Goal: Task Accomplishment & Management: Use online tool/utility

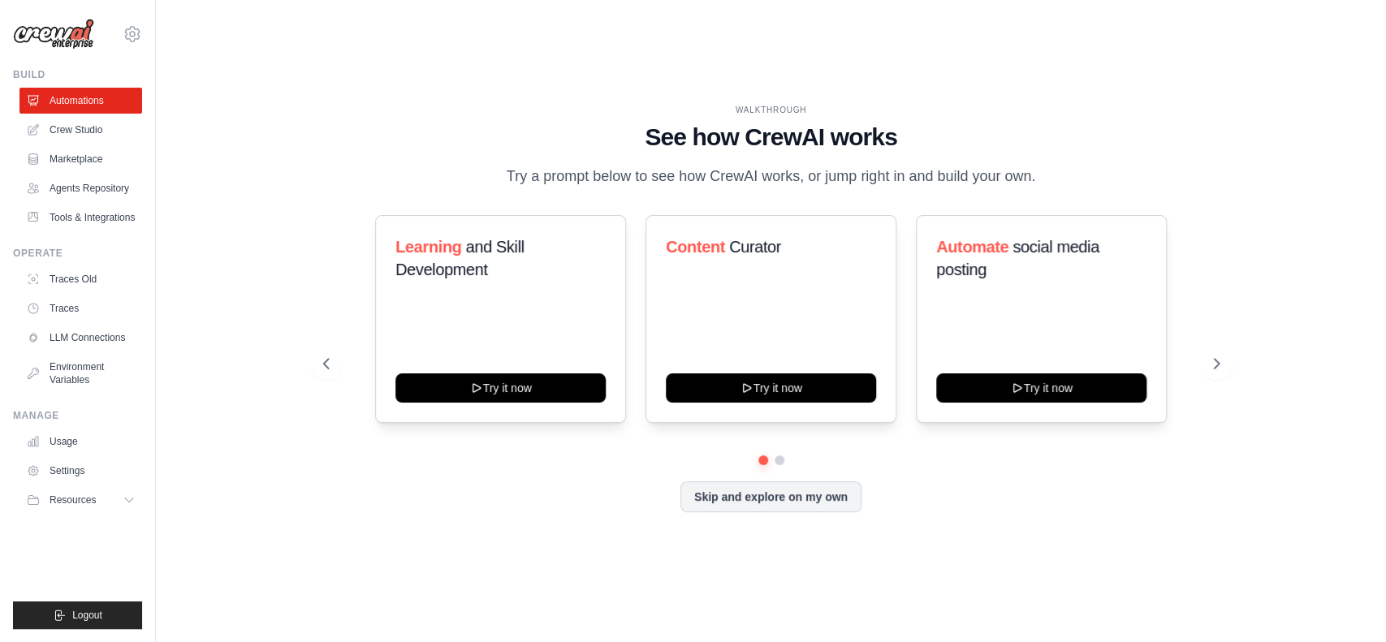
click at [939, 572] on div "WALKTHROUGH See how CrewAI works Try a prompt below to see how CrewAI works, or…" at bounding box center [771, 321] width 1178 height 610
click at [811, 510] on button "Skip and explore on my own" at bounding box center [770, 495] width 181 height 31
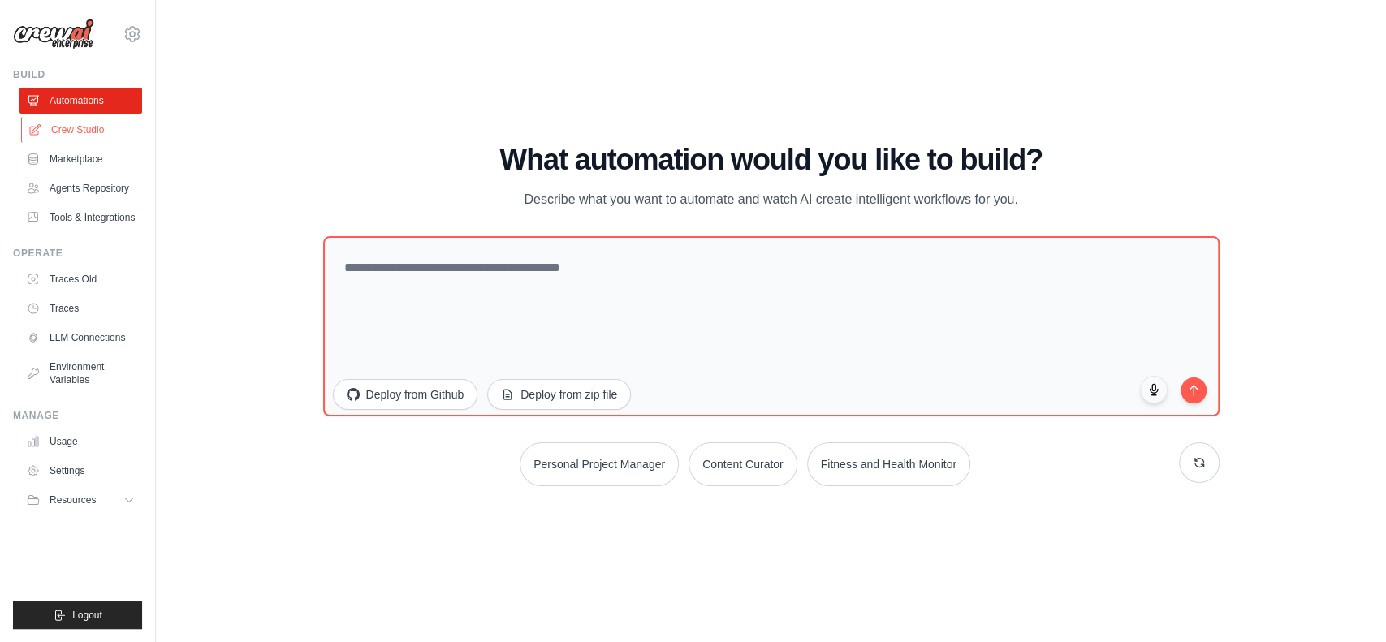
click at [104, 138] on link "Crew Studio" at bounding box center [82, 130] width 123 height 26
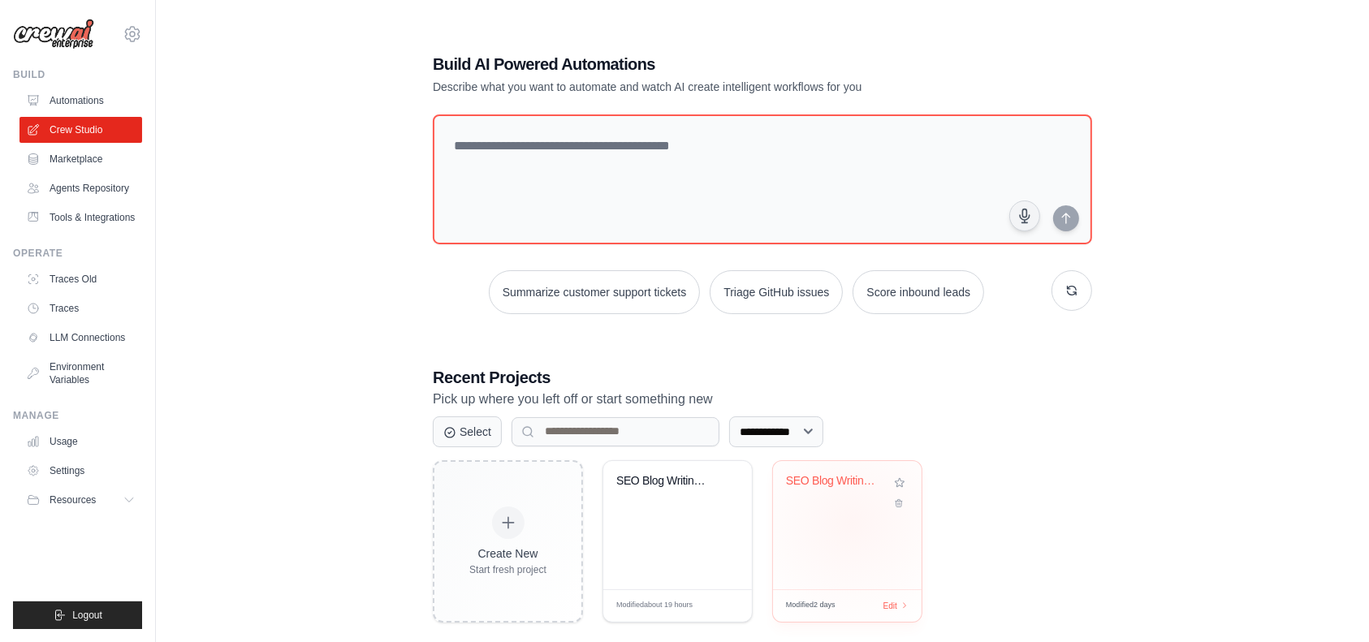
scroll to position [32, 0]
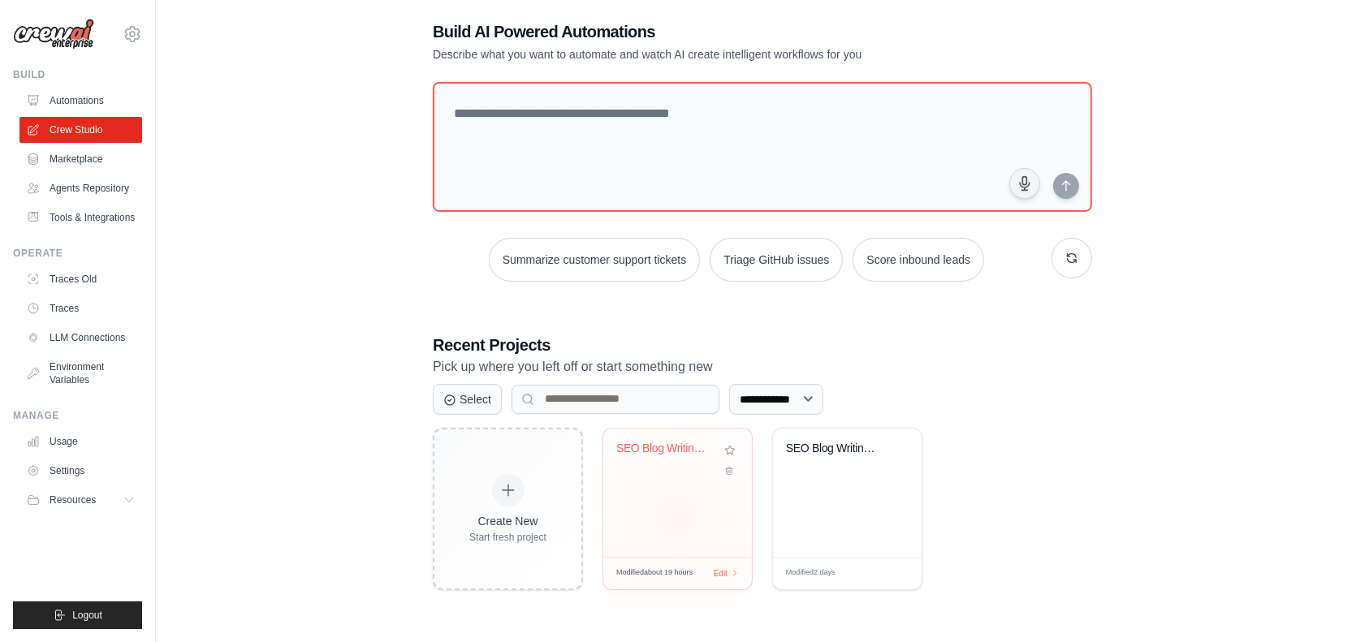
click at [675, 516] on div "SEO Blog Writing Automation" at bounding box center [677, 493] width 149 height 128
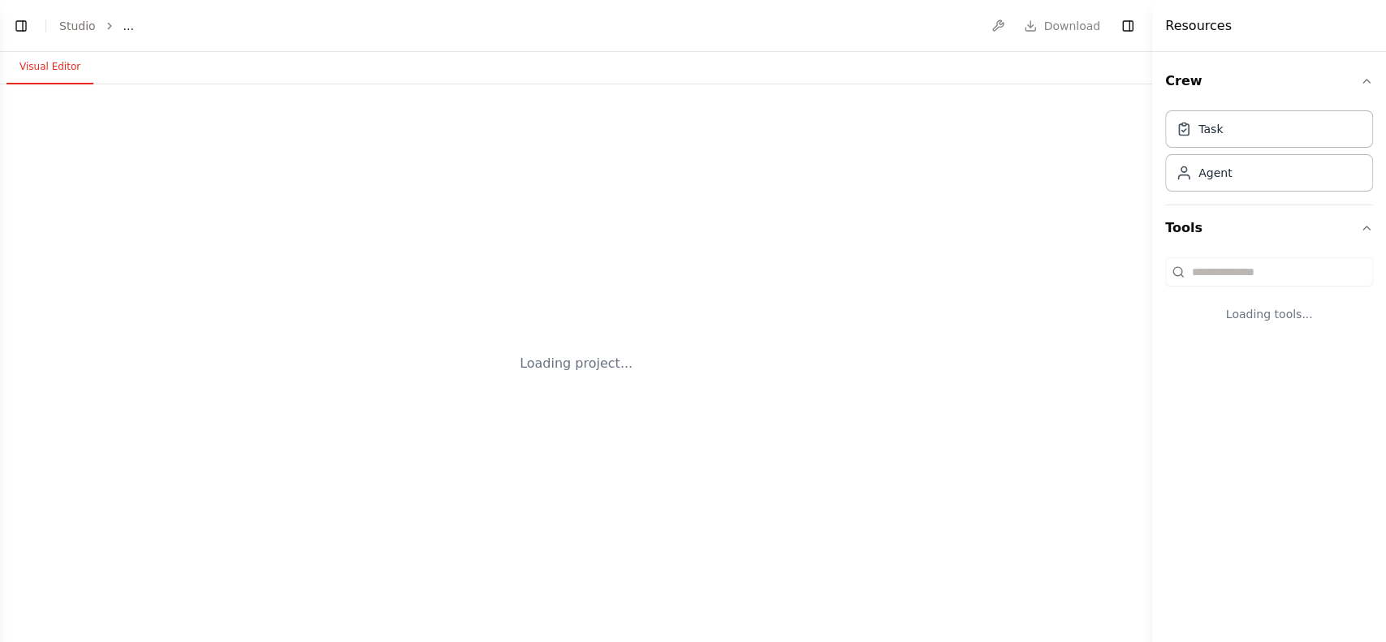
select select "****"
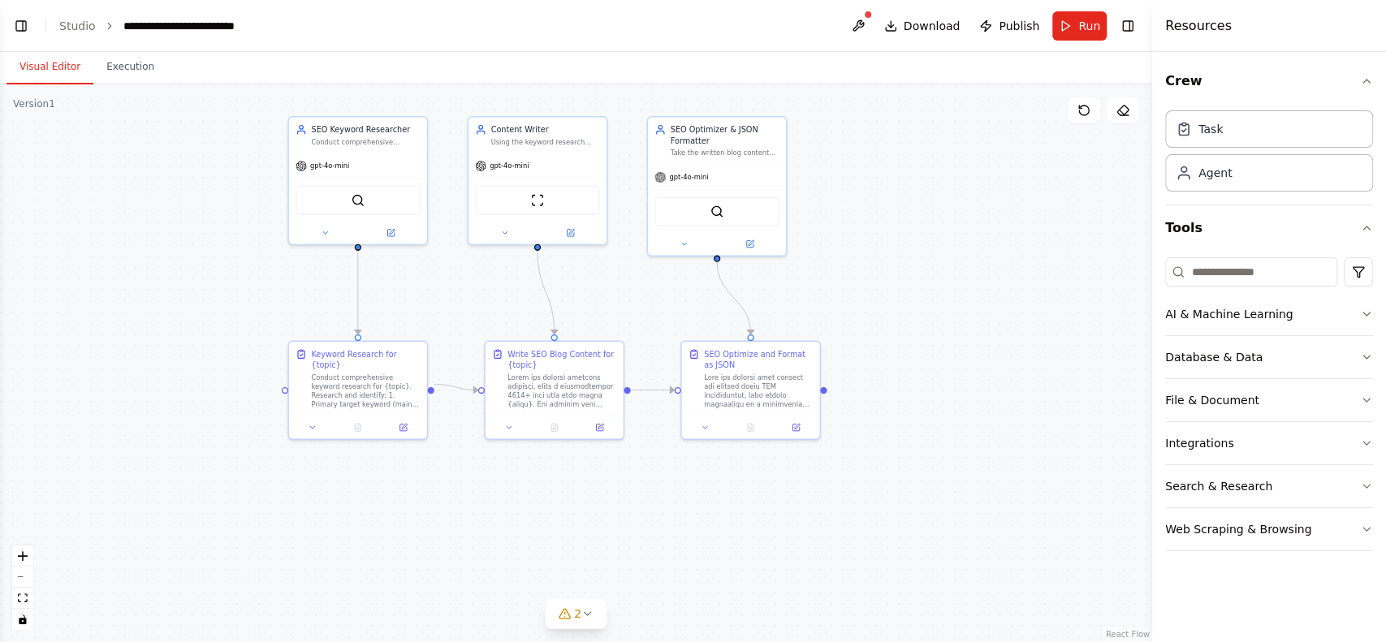
scroll to position [749, 0]
drag, startPoint x: 993, startPoint y: 454, endPoint x: 943, endPoint y: 316, distance: 146.6
click at [943, 316] on div ".deletable-edge-delete-btn { width: 20px; height: 20px; border: 0px solid #ffff…" at bounding box center [576, 363] width 1152 height 558
click at [1232, 445] on button "Integrations" at bounding box center [1269, 443] width 208 height 42
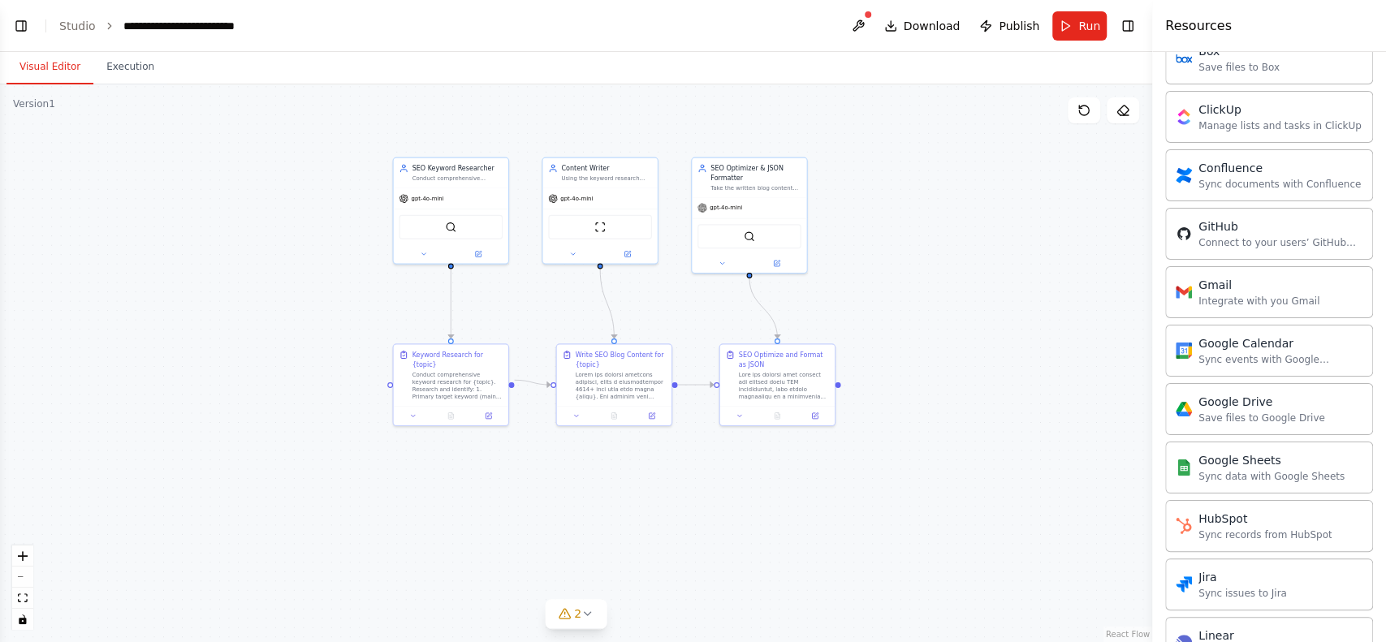
scroll to position [541, 0]
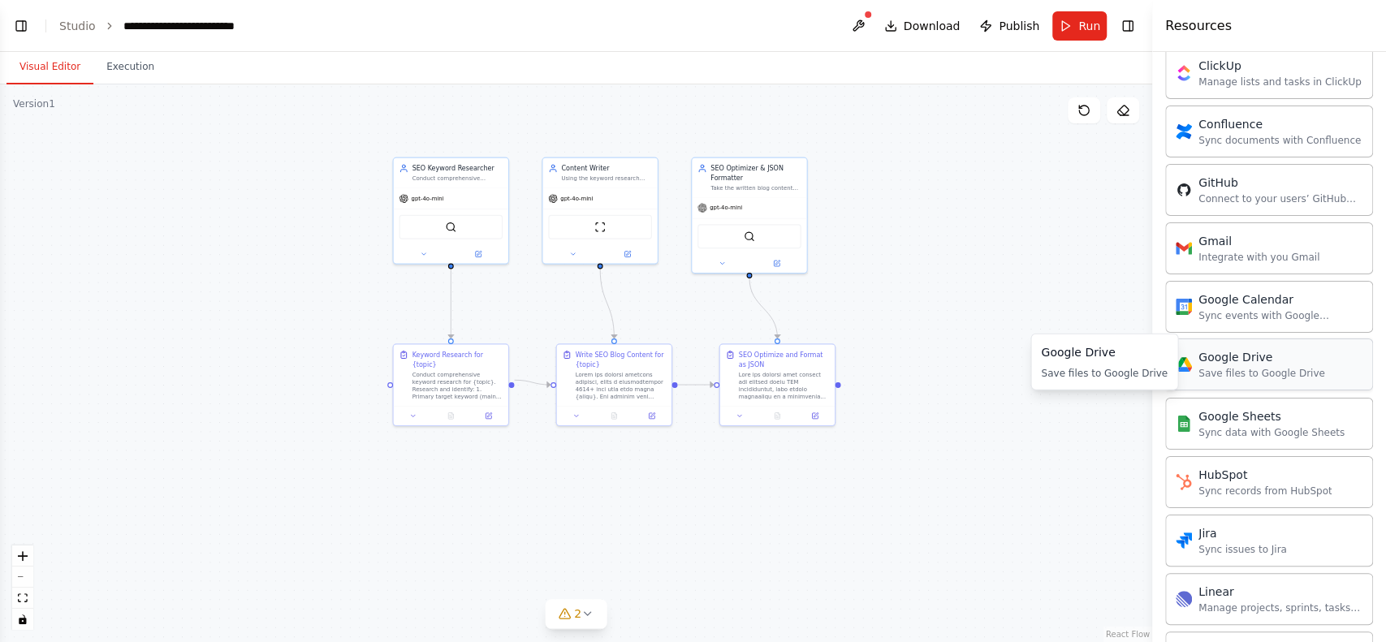
click at [1241, 367] on div "Save files to Google Drive" at bounding box center [1261, 373] width 127 height 13
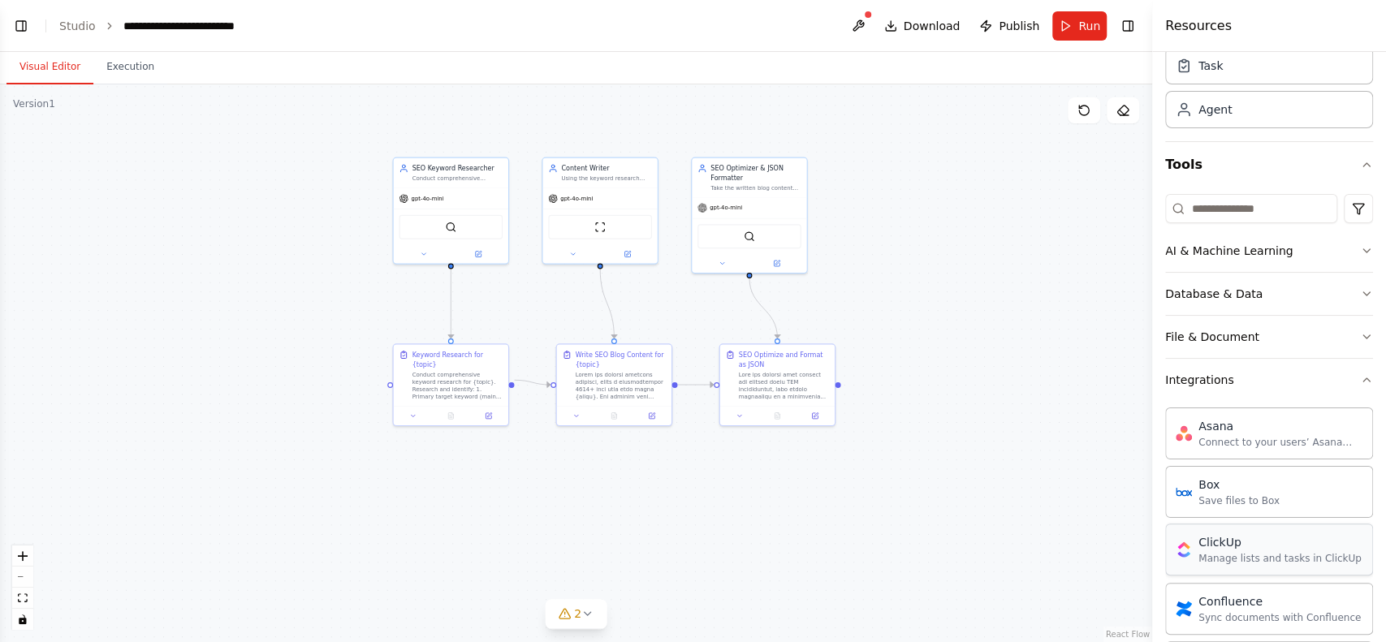
scroll to position [0, 0]
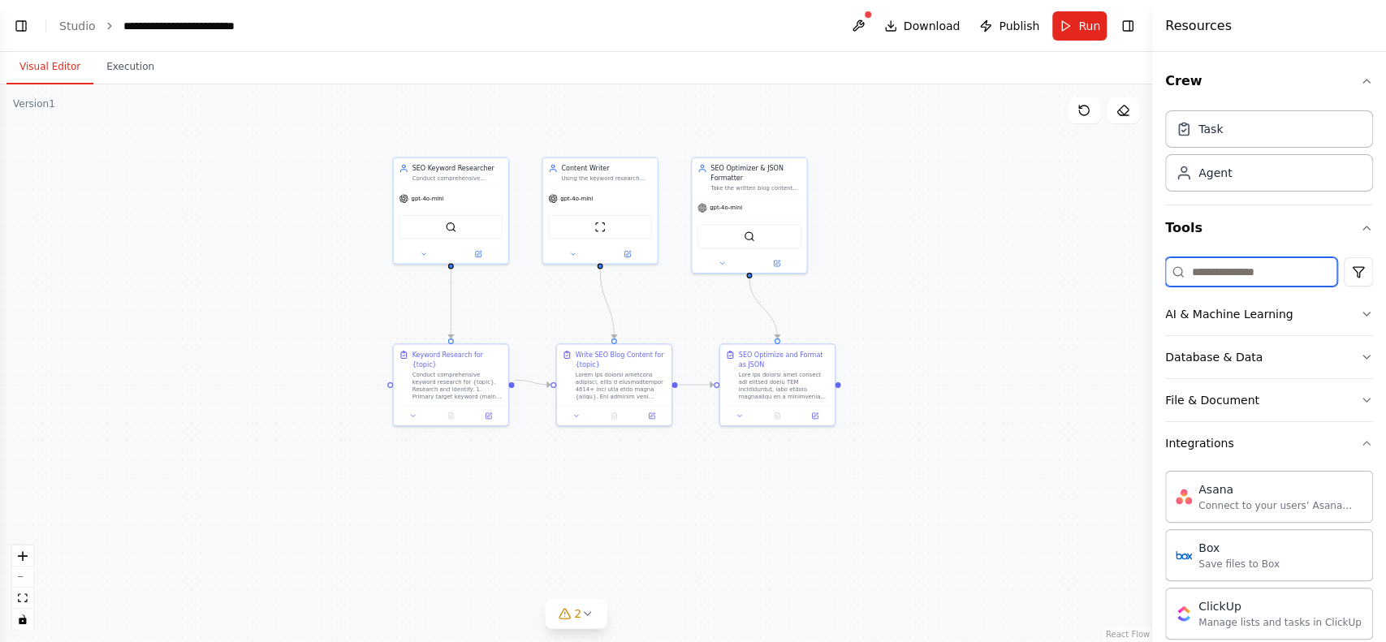
click at [1212, 265] on input at bounding box center [1251, 271] width 172 height 29
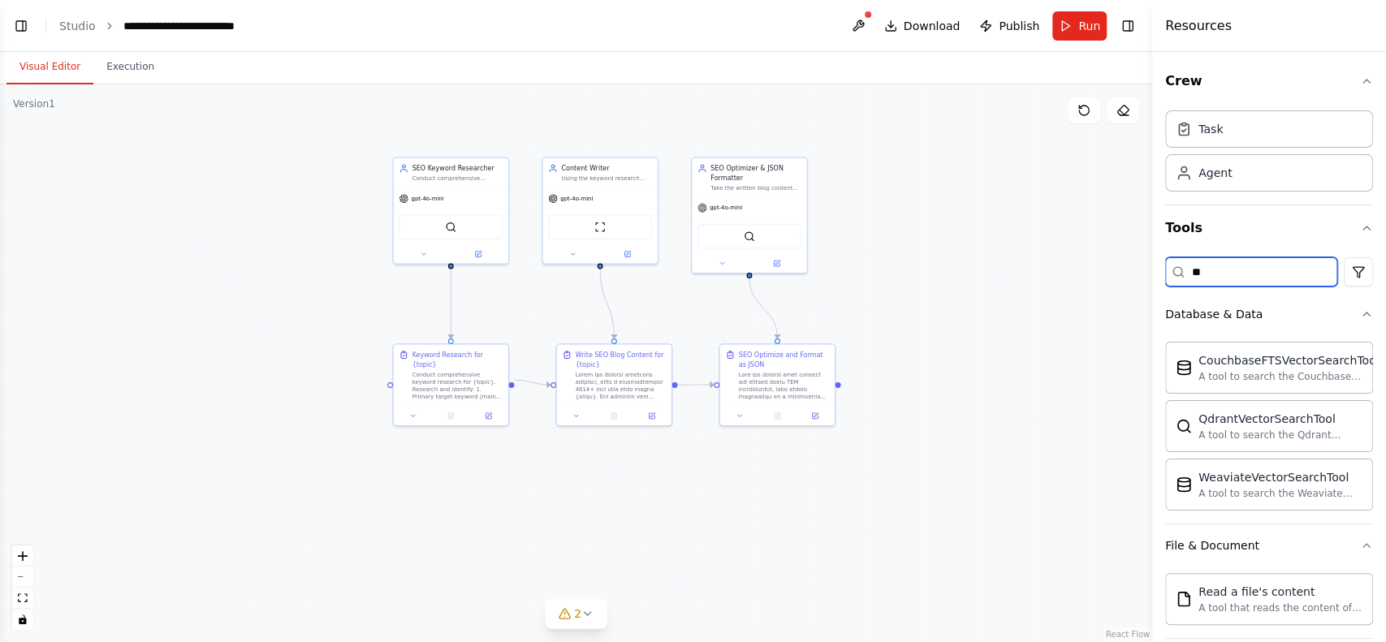
type input "*"
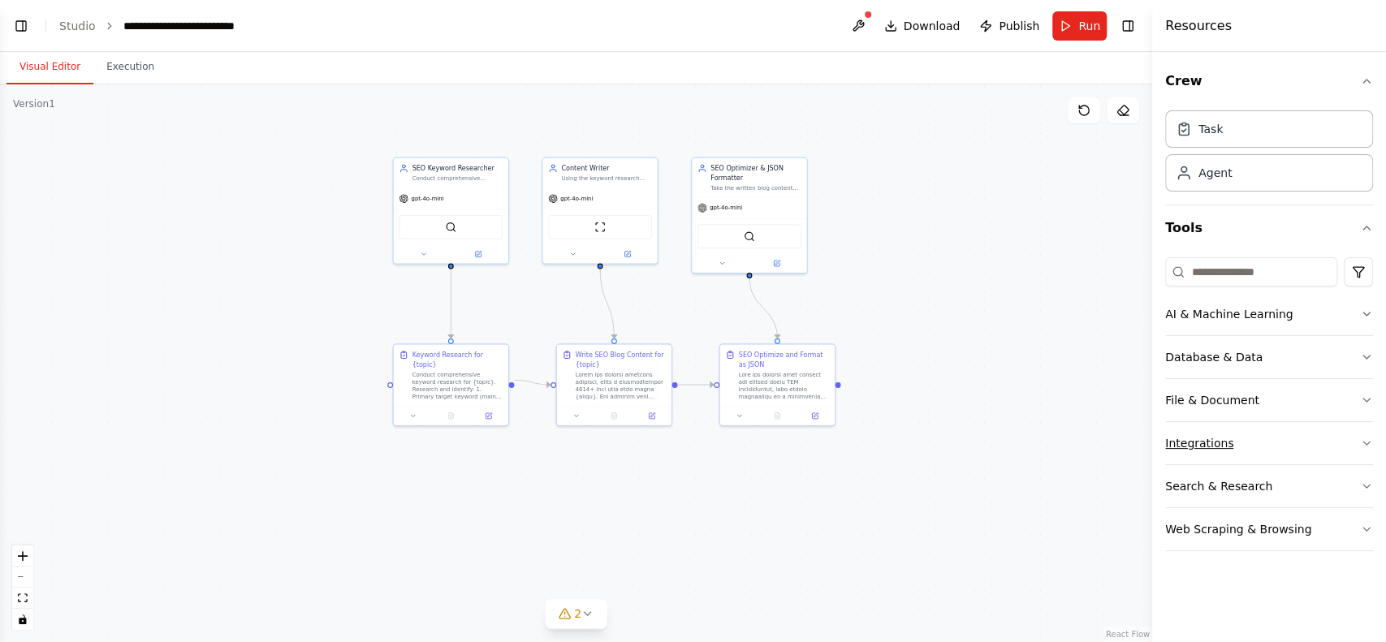
click at [1287, 439] on button "Integrations" at bounding box center [1269, 443] width 208 height 42
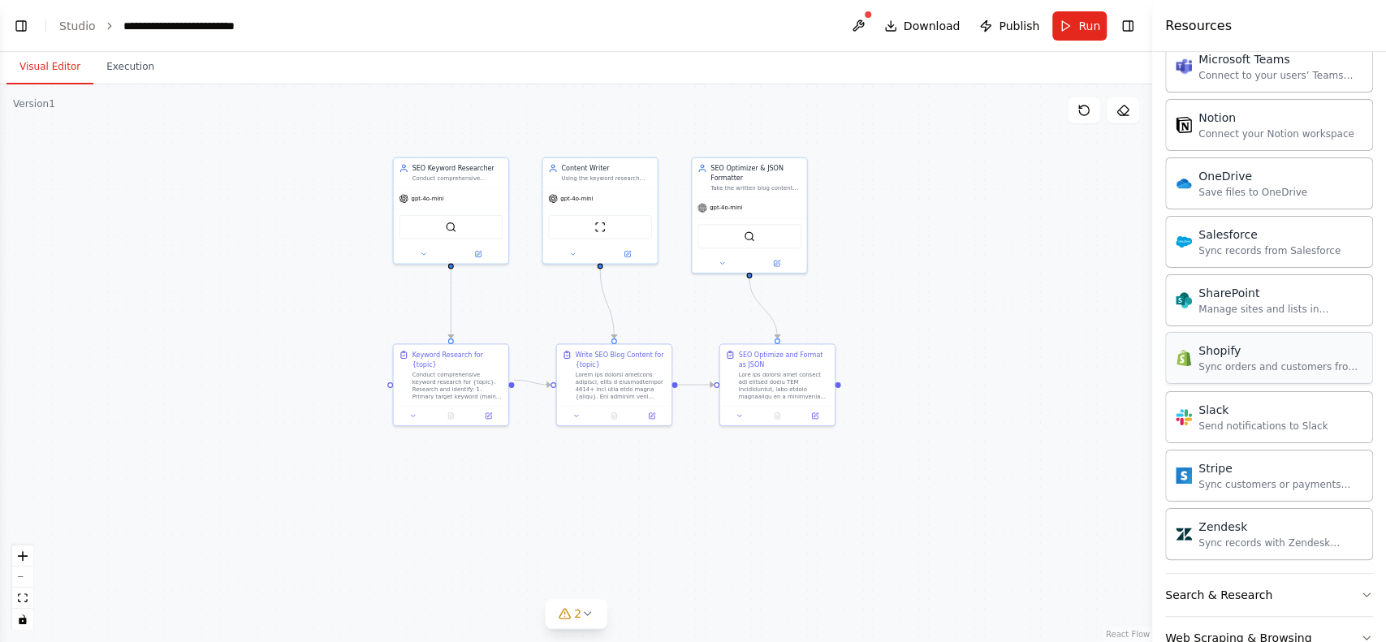
scroll to position [1228, 0]
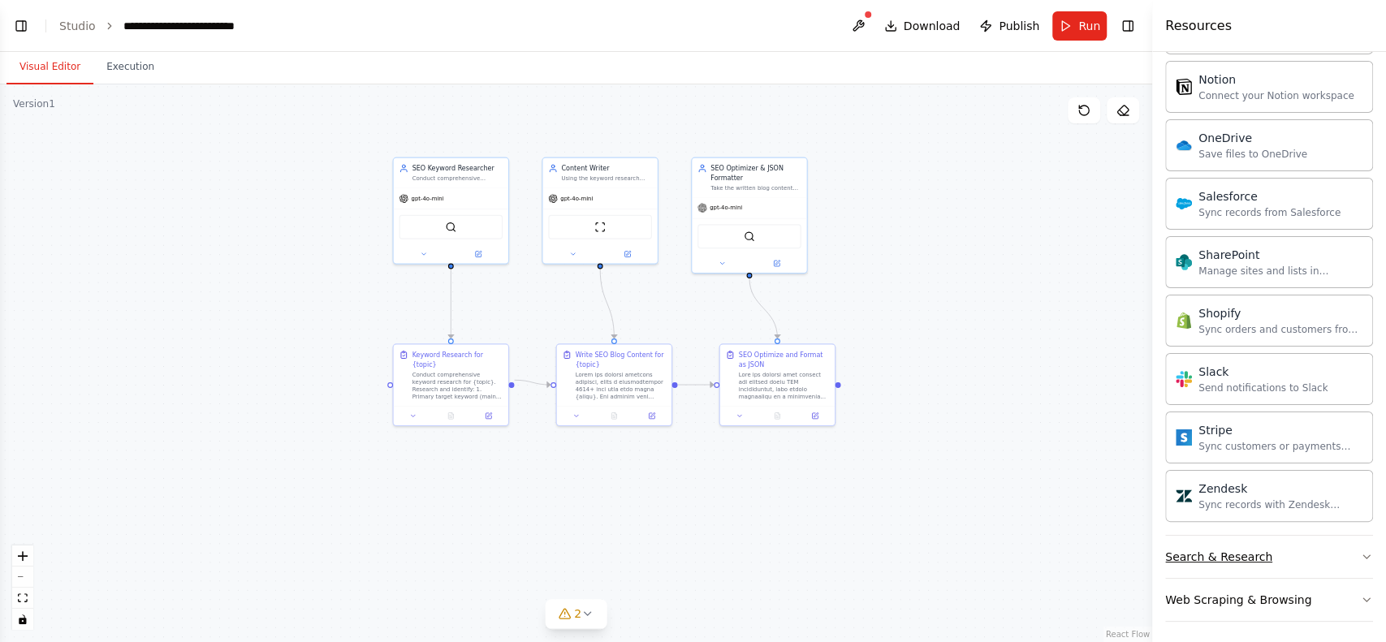
click at [1291, 556] on button "Search & Research" at bounding box center [1269, 557] width 208 height 42
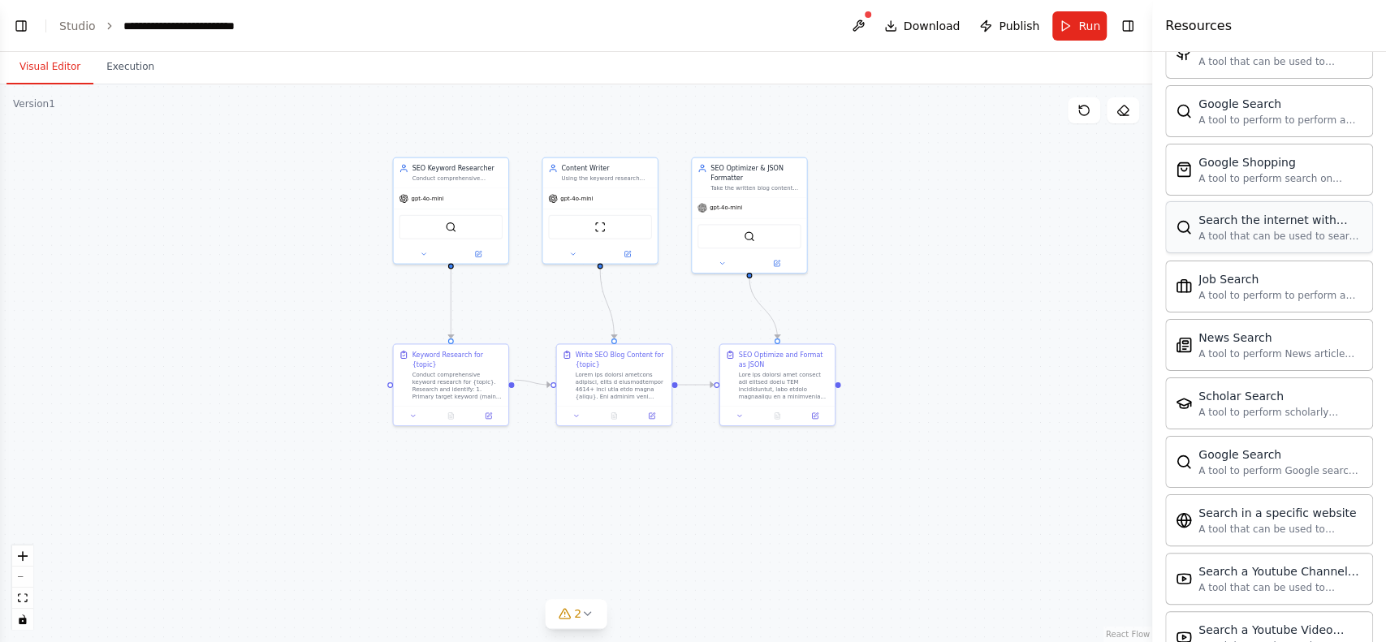
scroll to position [2058, 0]
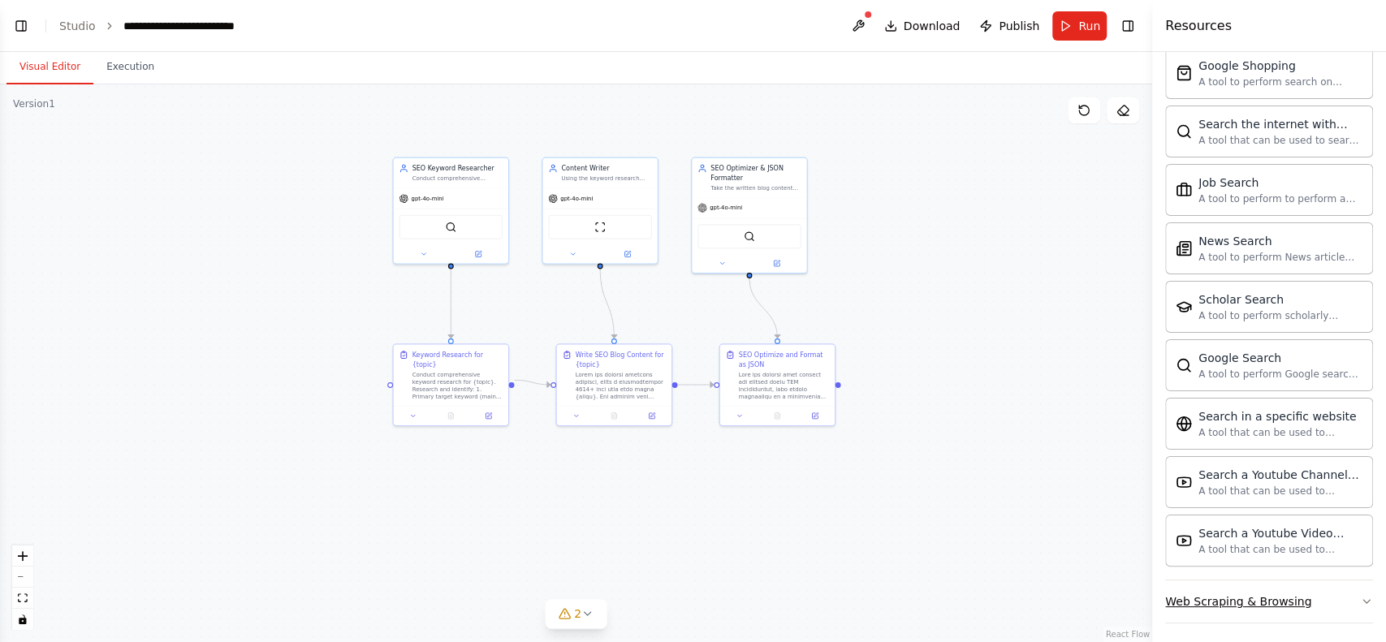
click at [1243, 597] on div "Web Scraping & Browsing" at bounding box center [1238, 601] width 146 height 16
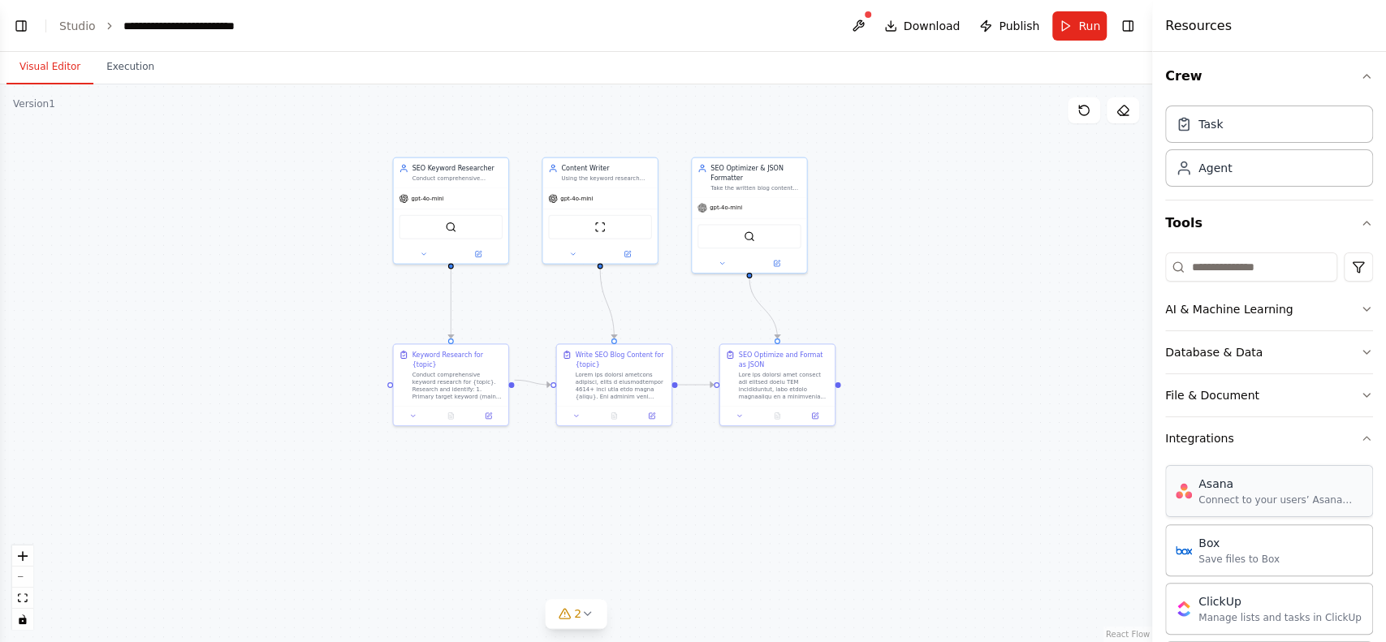
scroll to position [0, 0]
click at [1306, 397] on button "File & Document" at bounding box center [1269, 400] width 208 height 42
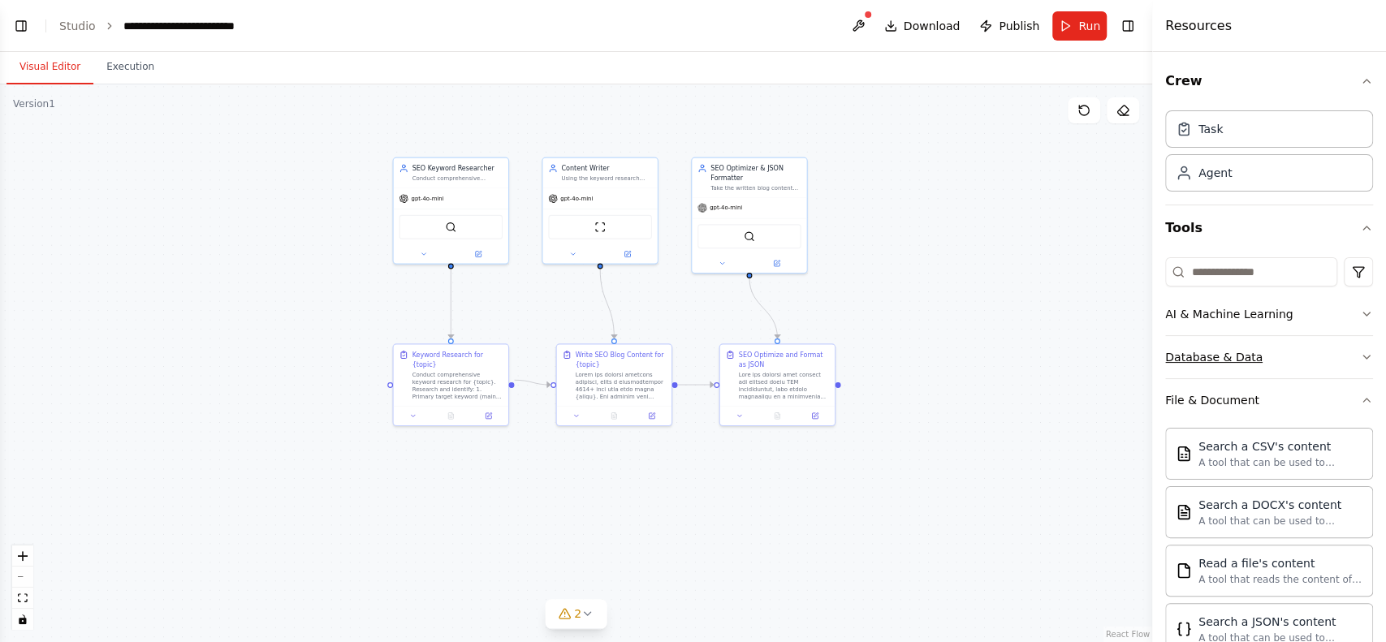
click at [1296, 360] on button "Database & Data" at bounding box center [1269, 357] width 208 height 42
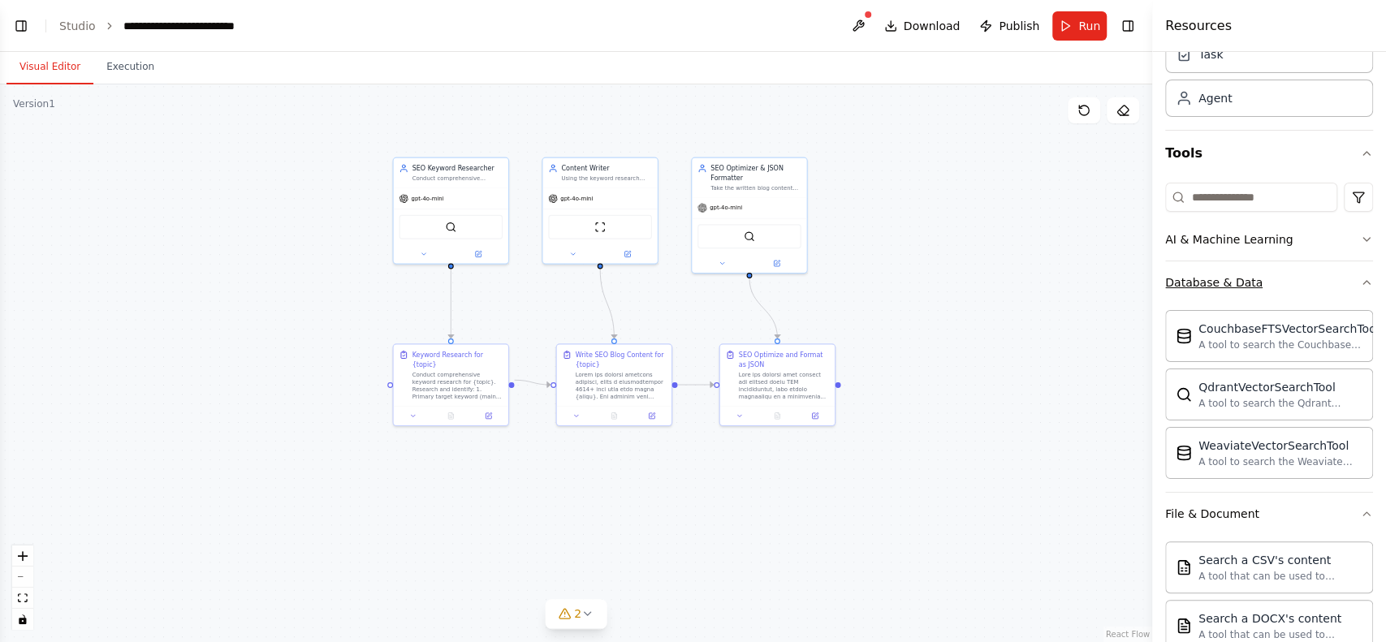
scroll to position [108, 0]
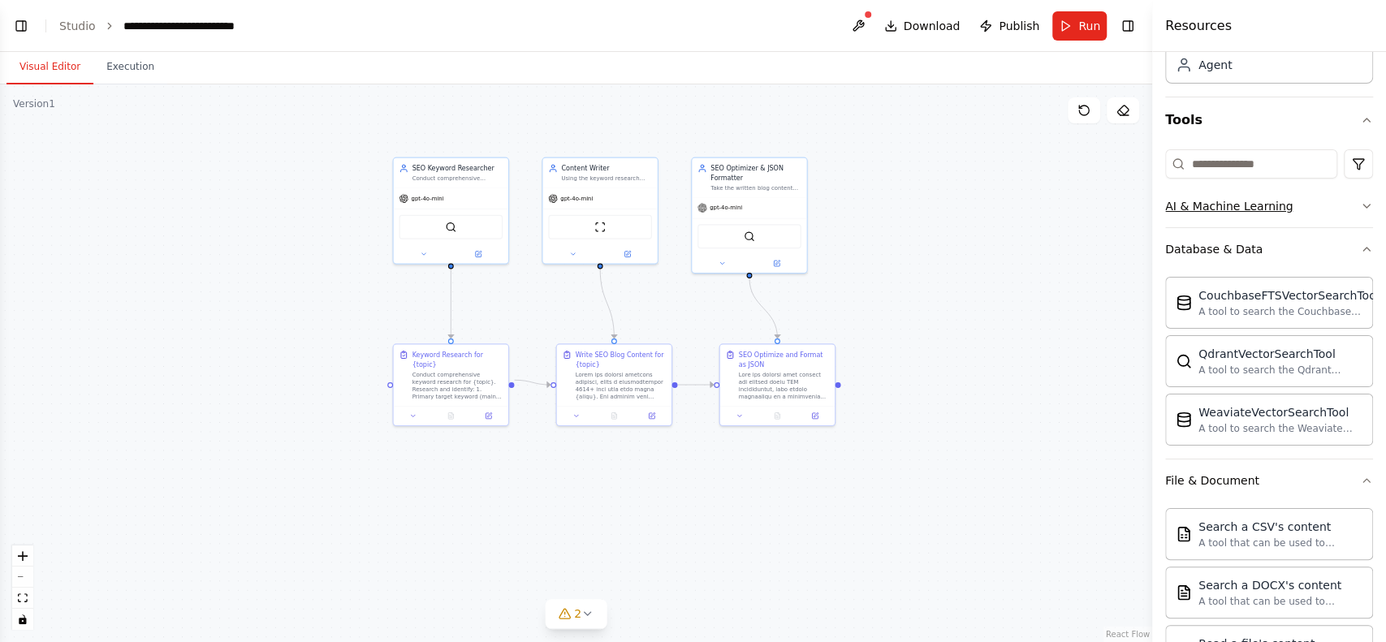
click at [1306, 218] on button "AI & Machine Learning" at bounding box center [1269, 206] width 208 height 42
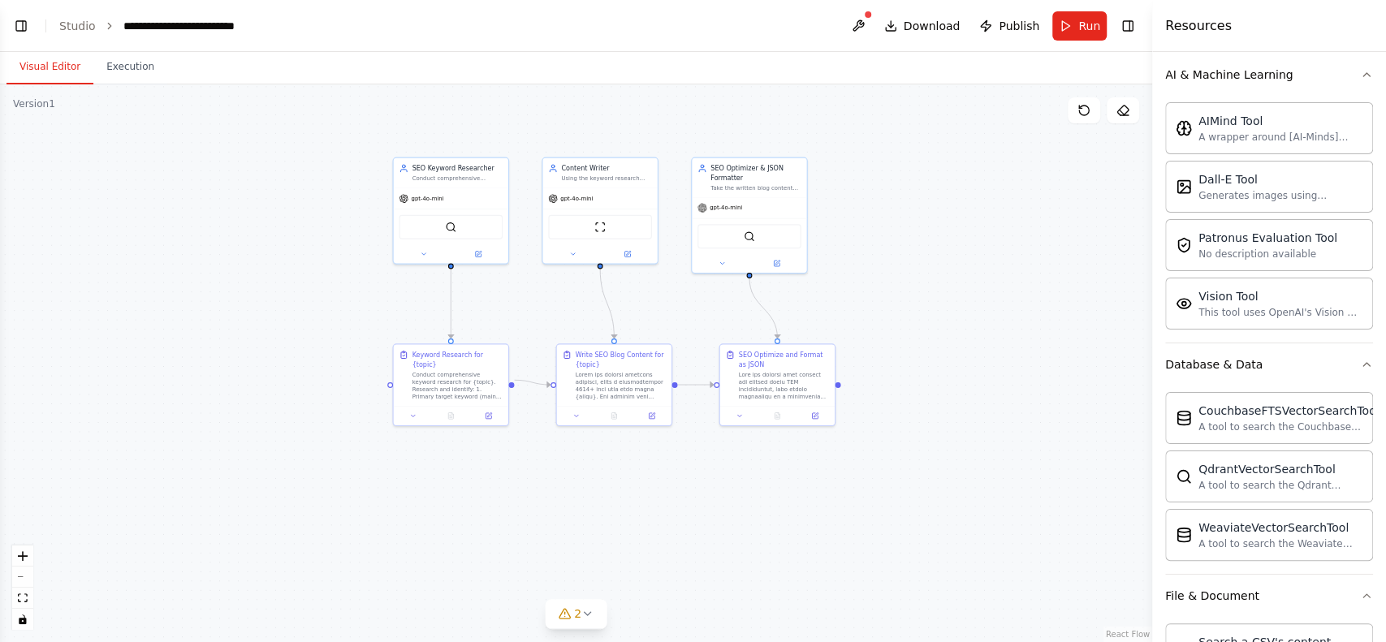
scroll to position [0, 0]
